Goal: Task Accomplishment & Management: Manage account settings

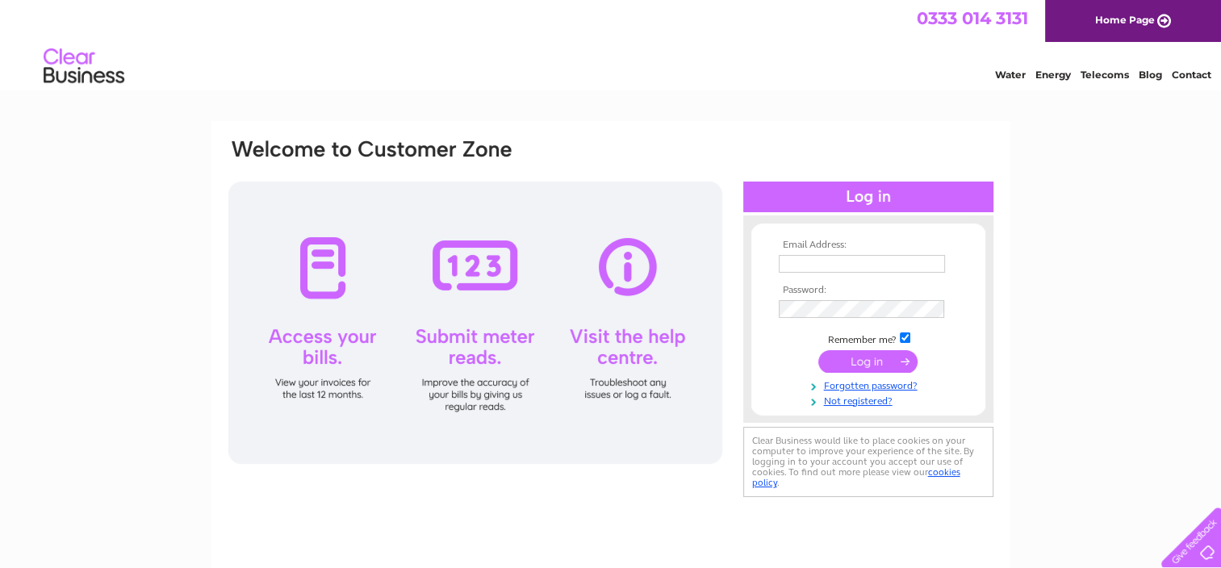
type input "francesca.rochester@gmail.com"
click at [859, 358] on input "submit" at bounding box center [868, 361] width 99 height 23
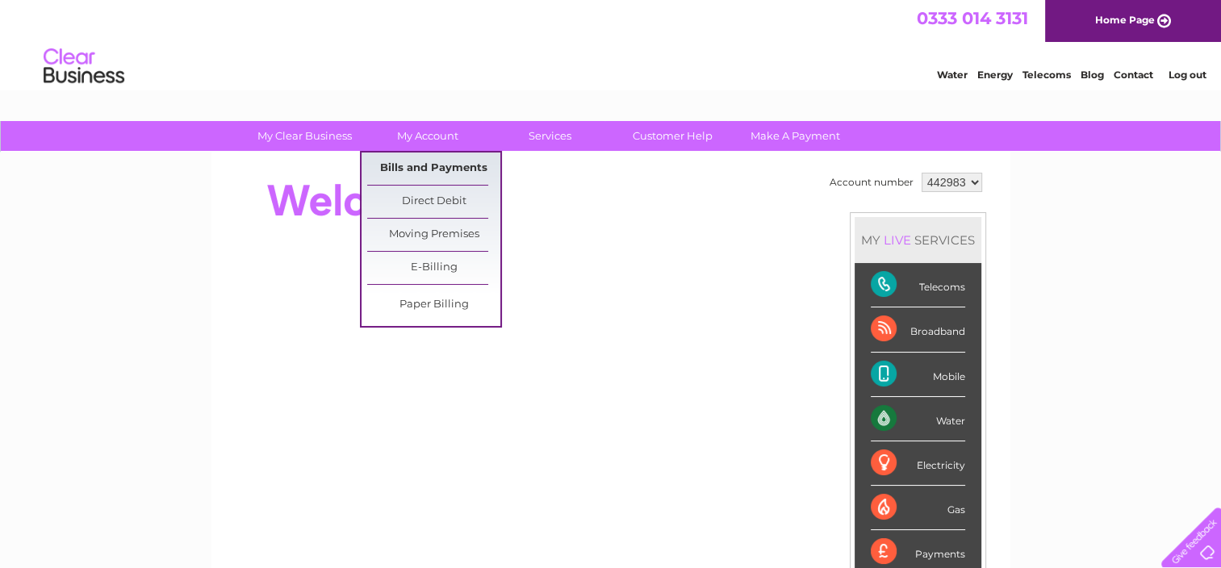
click at [441, 165] on link "Bills and Payments" at bounding box center [433, 169] width 133 height 32
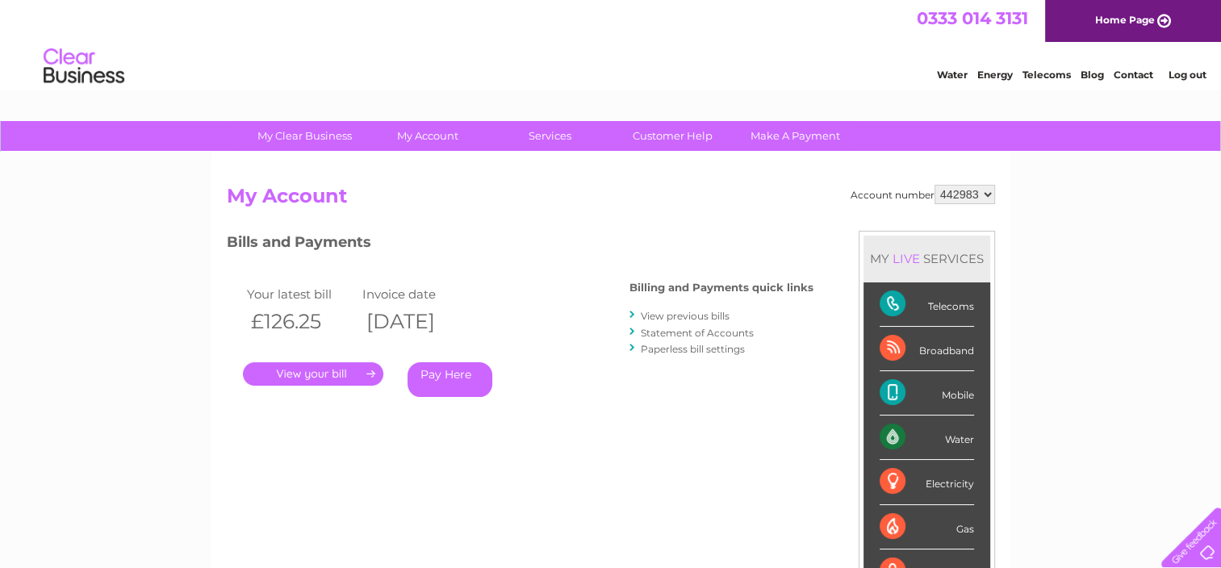
click at [353, 375] on link "." at bounding box center [313, 373] width 140 height 23
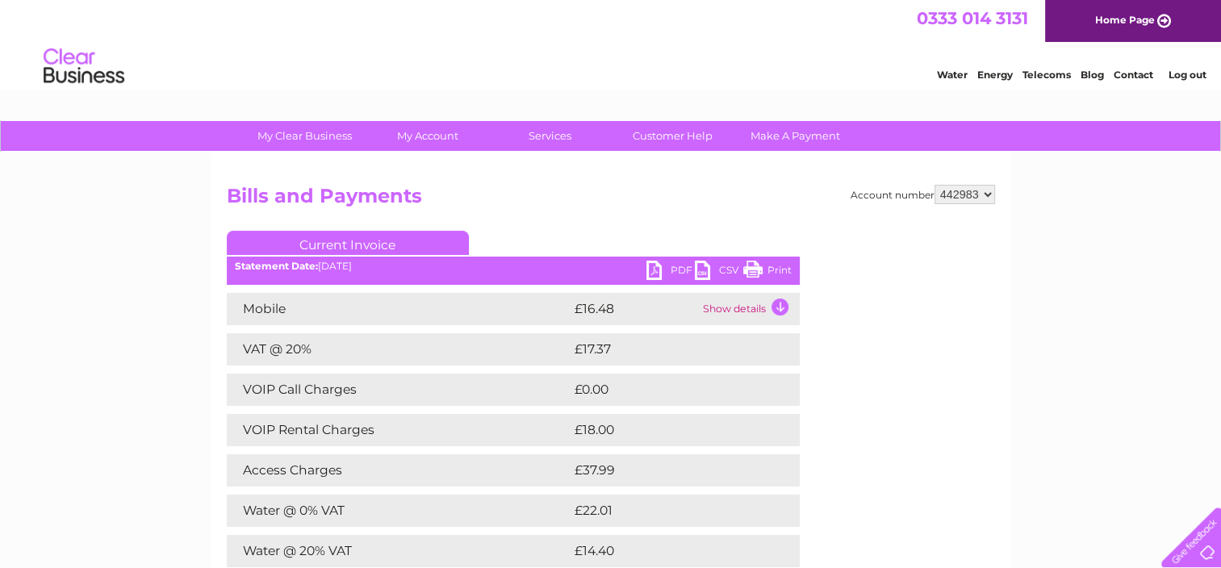
click at [660, 266] on link "PDF" at bounding box center [671, 272] width 48 height 23
